Goal: Task Accomplishment & Management: Check status

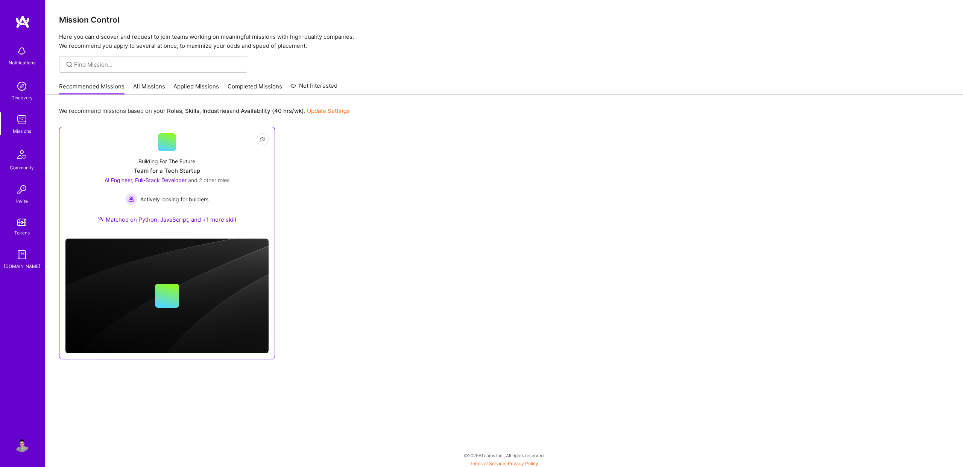
click at [150, 168] on div "Team for a Tech Startup" at bounding box center [166, 171] width 67 height 8
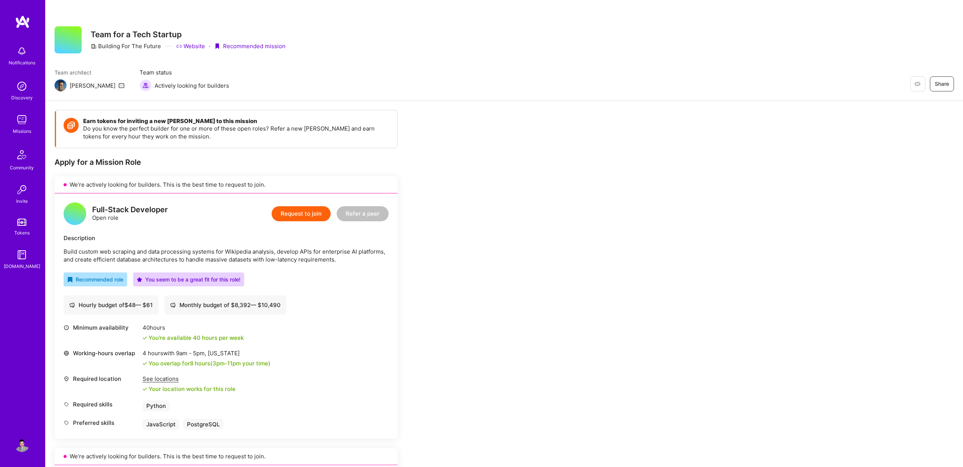
click at [25, 23] on img at bounding box center [22, 22] width 15 height 14
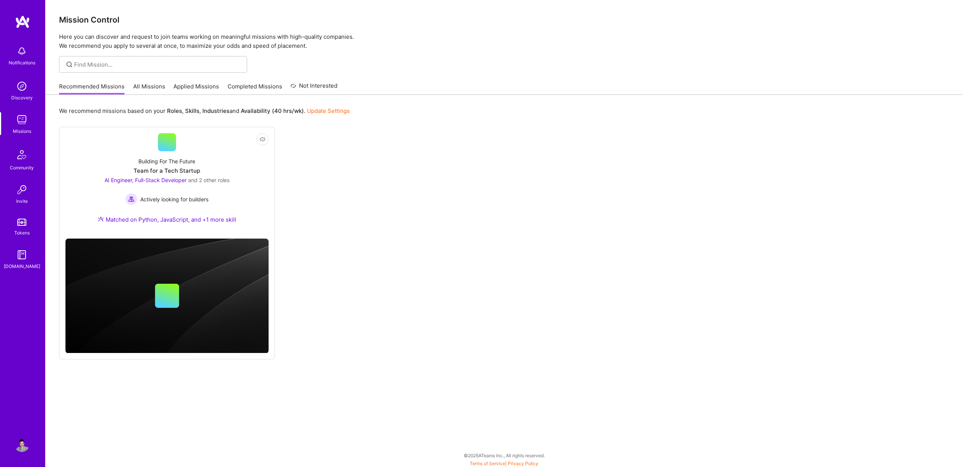
click at [199, 87] on link "Applied Missions" at bounding box center [195, 88] width 45 height 12
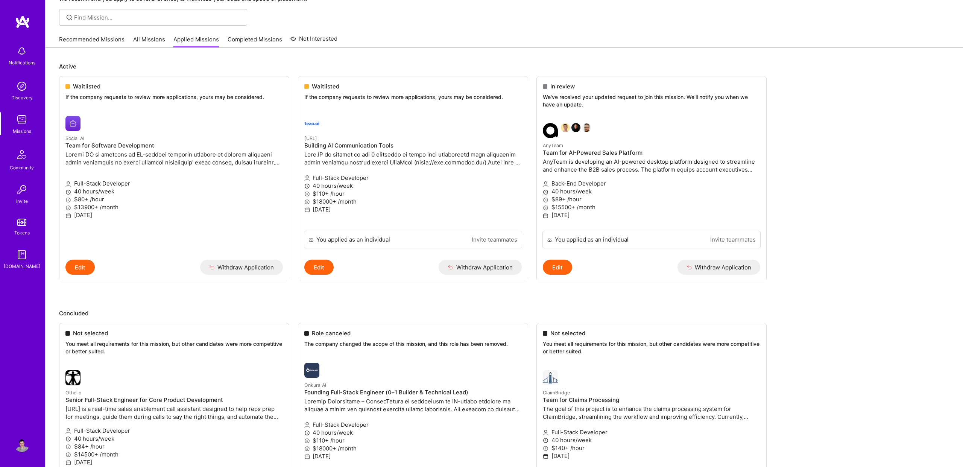
scroll to position [83, 0]
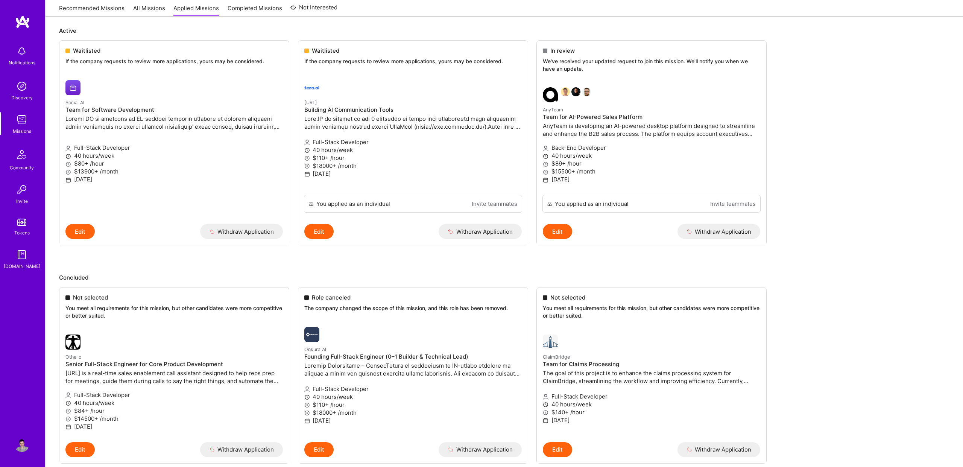
click at [832, 195] on ul "Waitlisted If the company requests to review more applications, yours may be co…" at bounding box center [504, 153] width 890 height 227
